Goal: Task Accomplishment & Management: Use online tool/utility

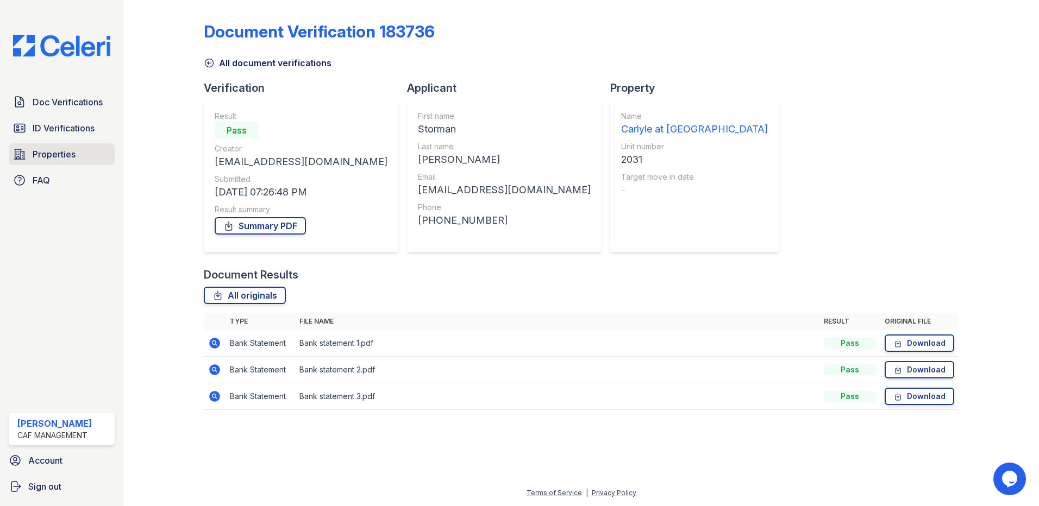
click at [72, 163] on link "Properties" at bounding box center [62, 154] width 106 height 22
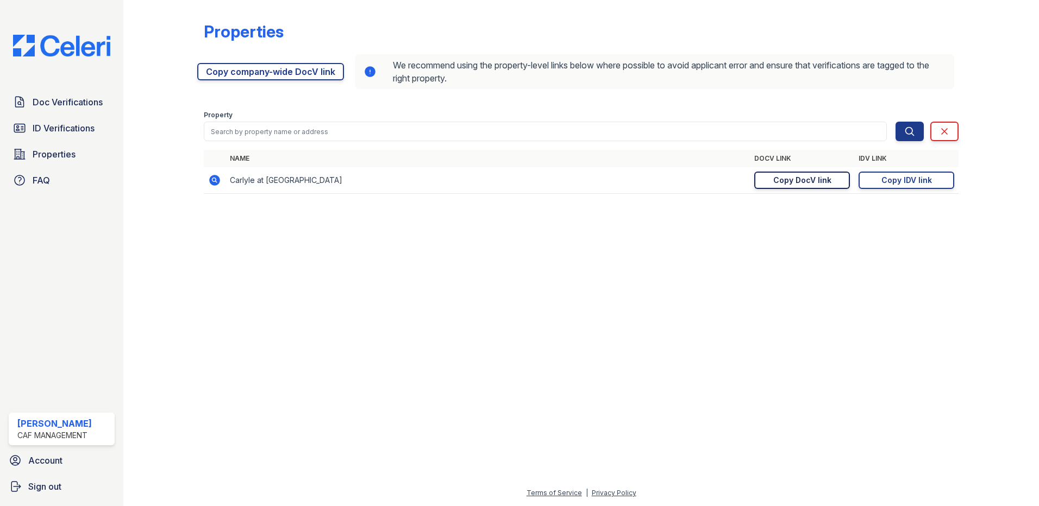
click at [801, 177] on div "Copy DocV link" at bounding box center [802, 180] width 58 height 11
click at [919, 188] on link "Copy IDV link Copy link" at bounding box center [907, 180] width 96 height 17
click at [76, 95] on link "Doc Verifications" at bounding box center [62, 102] width 106 height 22
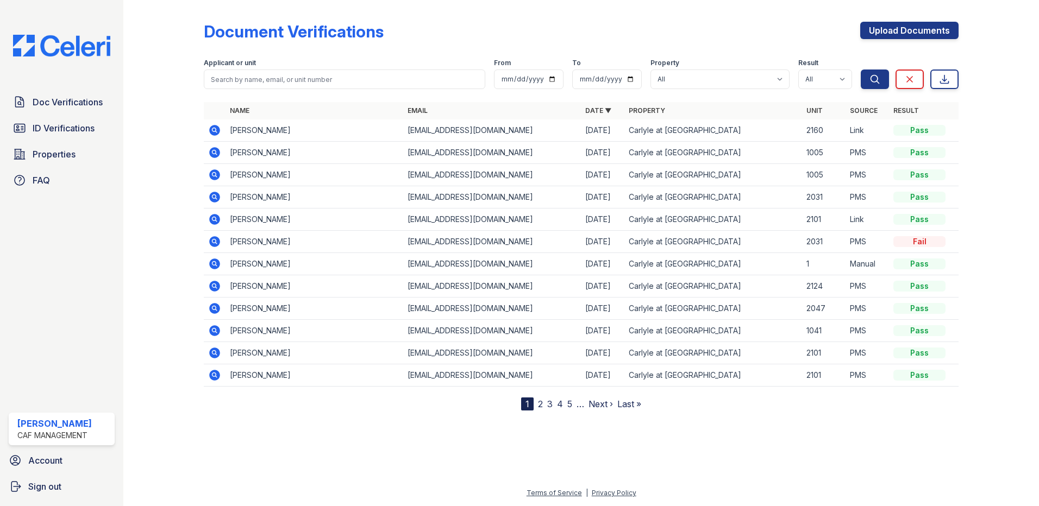
click at [216, 130] on icon at bounding box center [214, 130] width 13 height 13
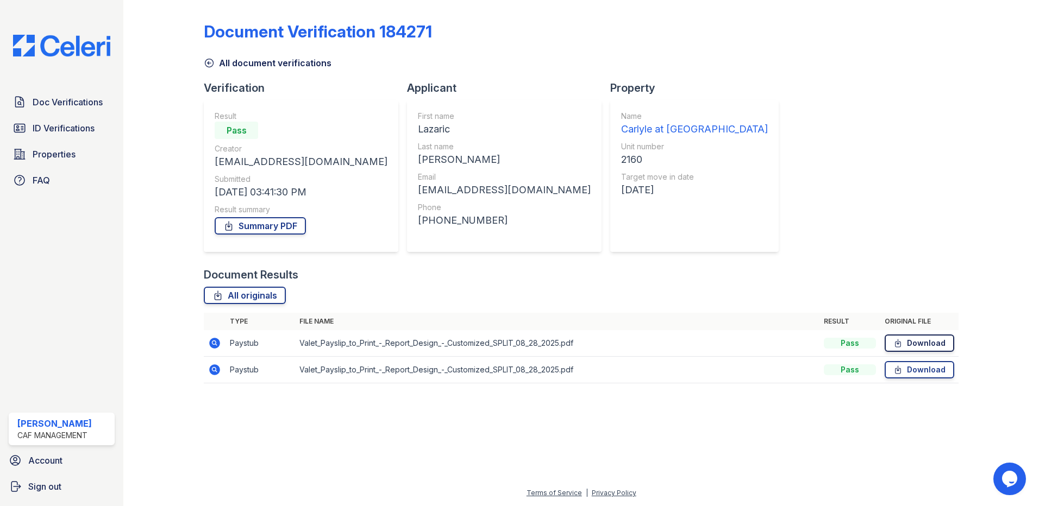
click at [934, 347] on link "Download" at bounding box center [920, 343] width 70 height 17
click at [927, 374] on link "Download" at bounding box center [920, 369] width 70 height 17
